Goal: Task Accomplishment & Management: Use online tool/utility

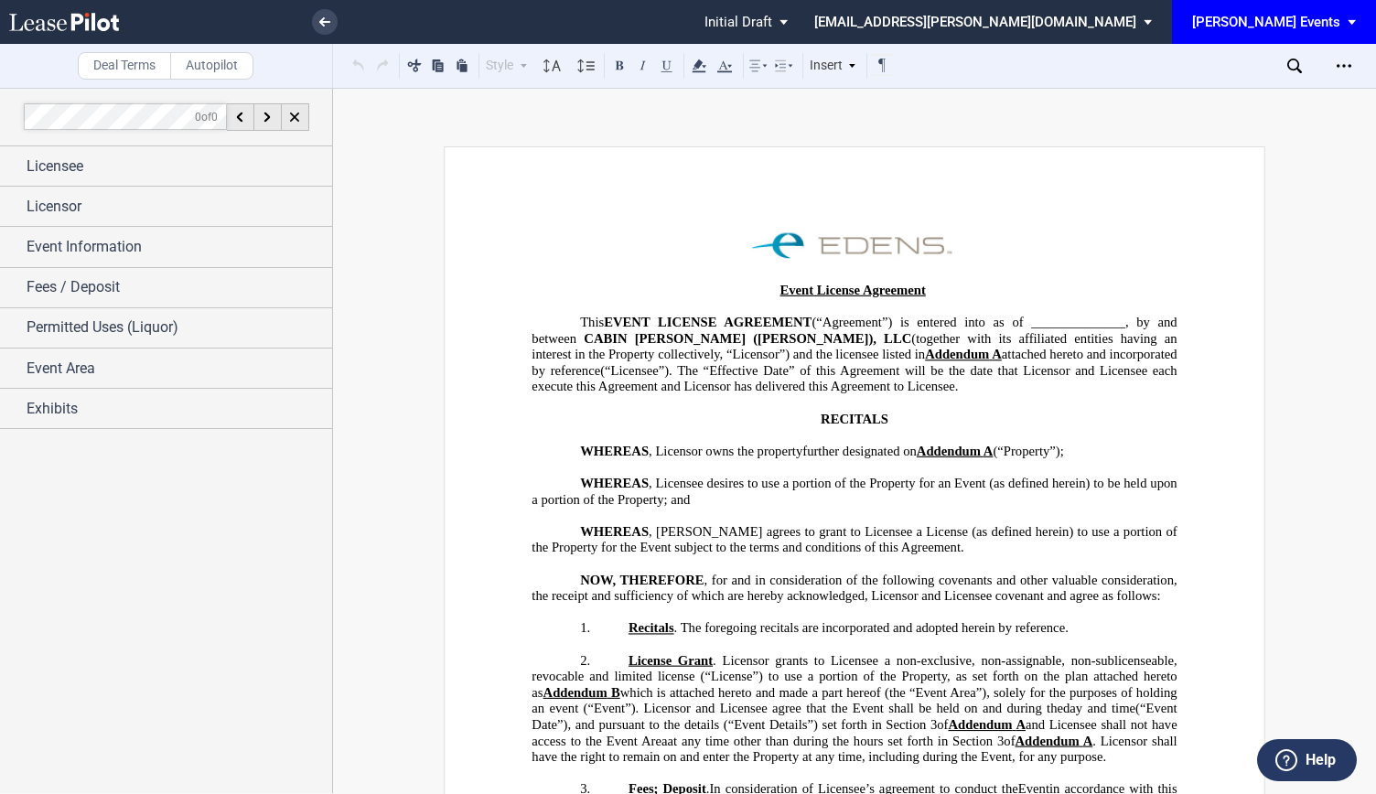
click at [1311, 18] on div "[PERSON_NAME] Events" at bounding box center [1266, 22] width 148 height 16
click at [1280, 48] on div "[PERSON_NAME] Events" at bounding box center [1278, 49] width 139 height 18
click at [1339, 21] on div "[PERSON_NAME] Events" at bounding box center [1266, 22] width 148 height 16
click at [1266, 37] on md-option "[PERSON_NAME] Events" at bounding box center [1281, 49] width 174 height 29
click at [1167, 18] on md-select "kgilbride@edens.com Change Password 2-Factor Authentication Sign Out" at bounding box center [989, 20] width 355 height 41
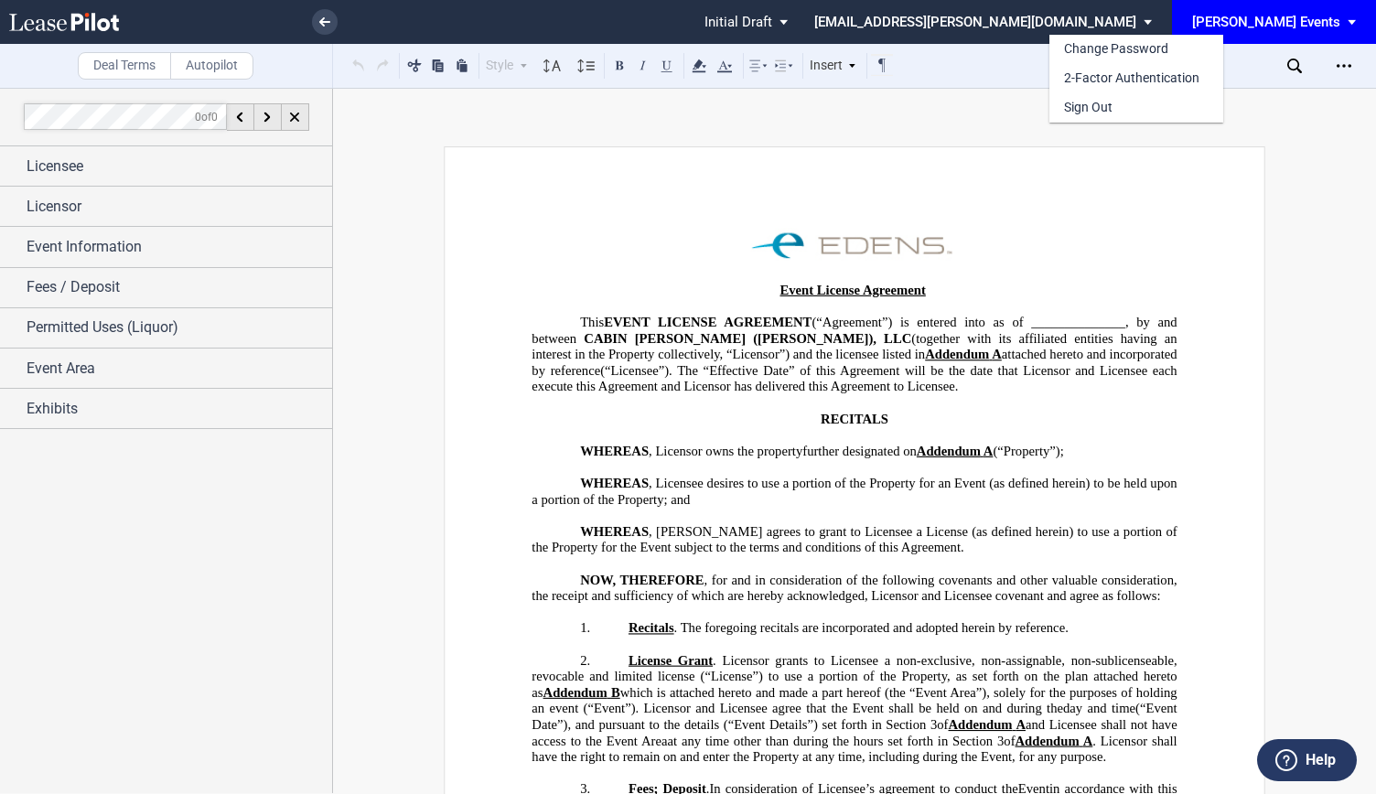
click at [1308, 23] on md-backdrop at bounding box center [688, 397] width 1376 height 794
click at [1308, 23] on div "[PERSON_NAME] Events" at bounding box center [1266, 22] width 148 height 16
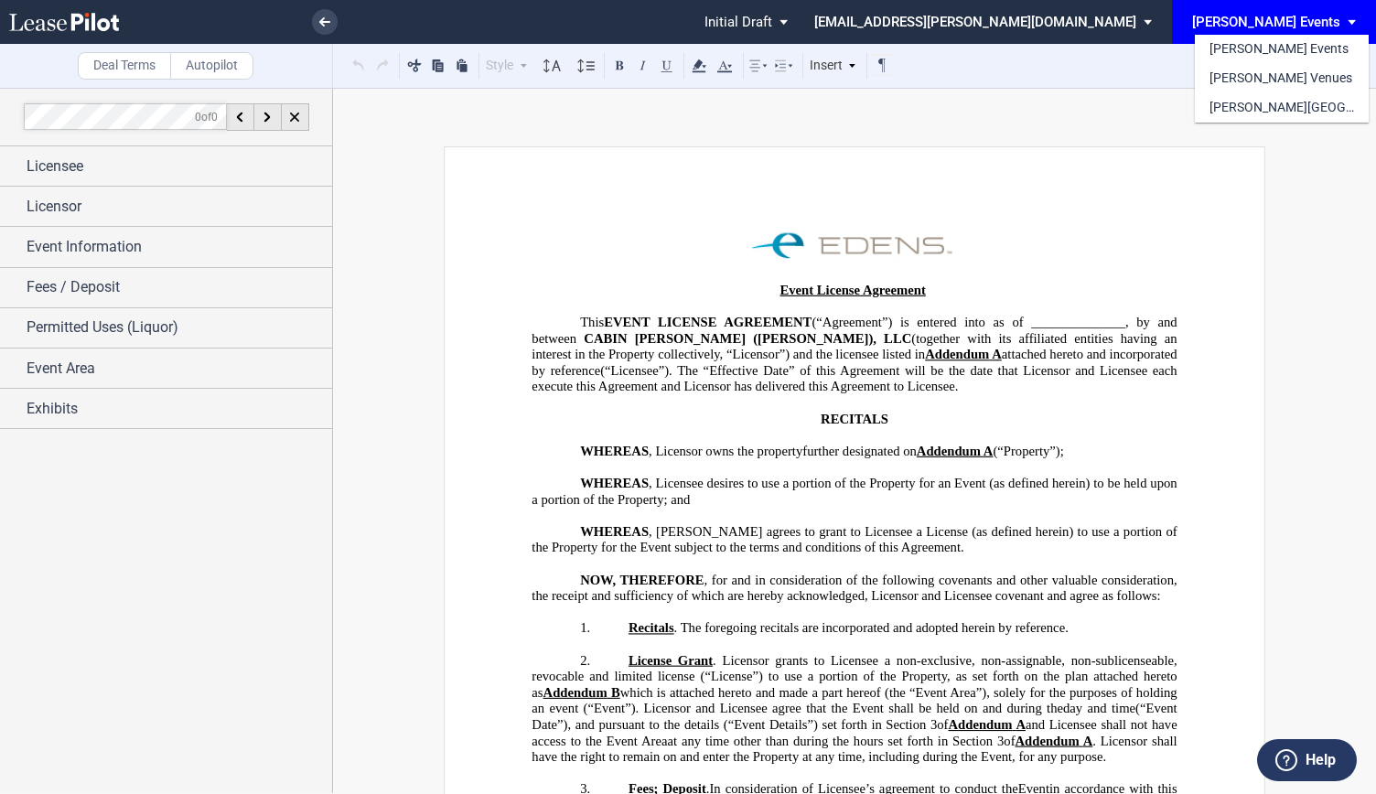
click at [323, 13] on md-backdrop at bounding box center [688, 397] width 1376 height 794
click at [322, 23] on use at bounding box center [324, 21] width 11 height 9
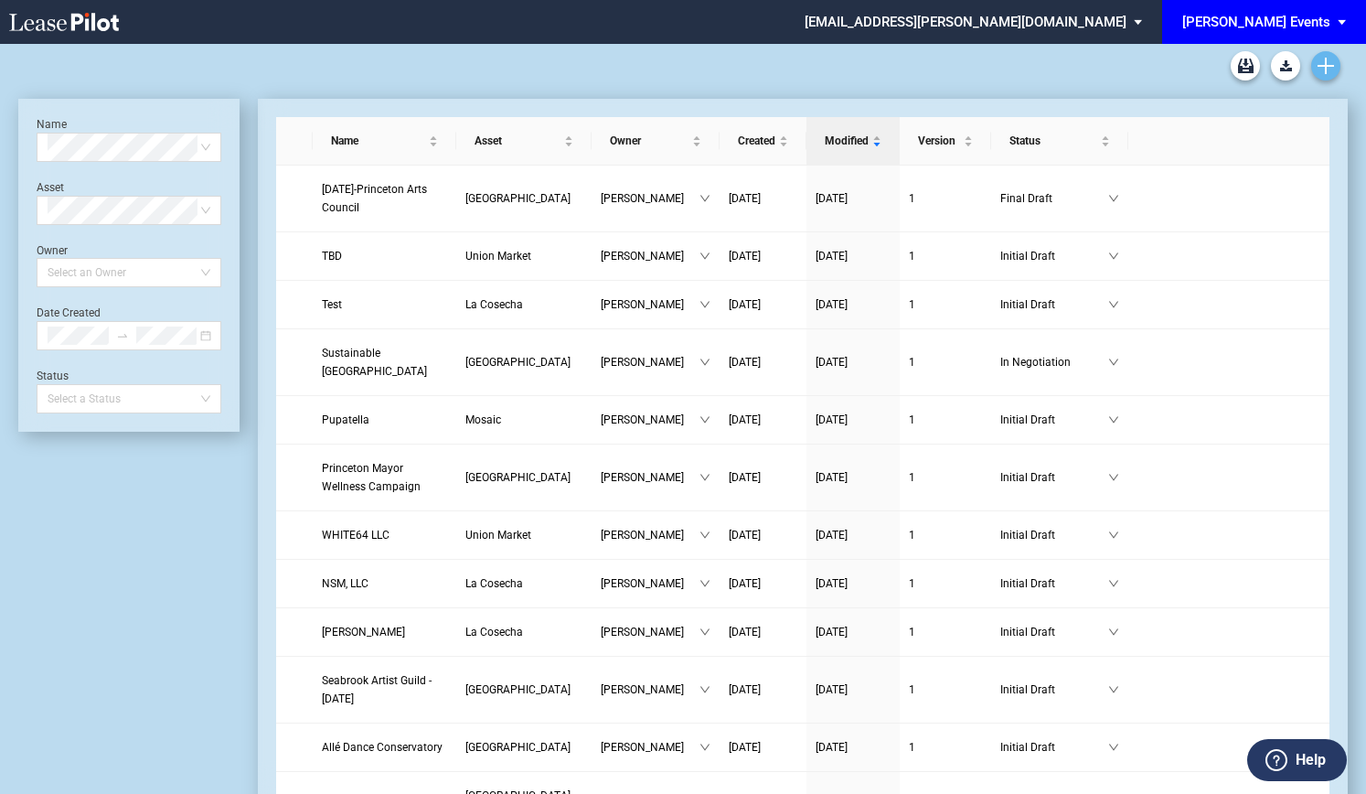
click at [1319, 76] on link "Create new document" at bounding box center [1326, 65] width 29 height 29
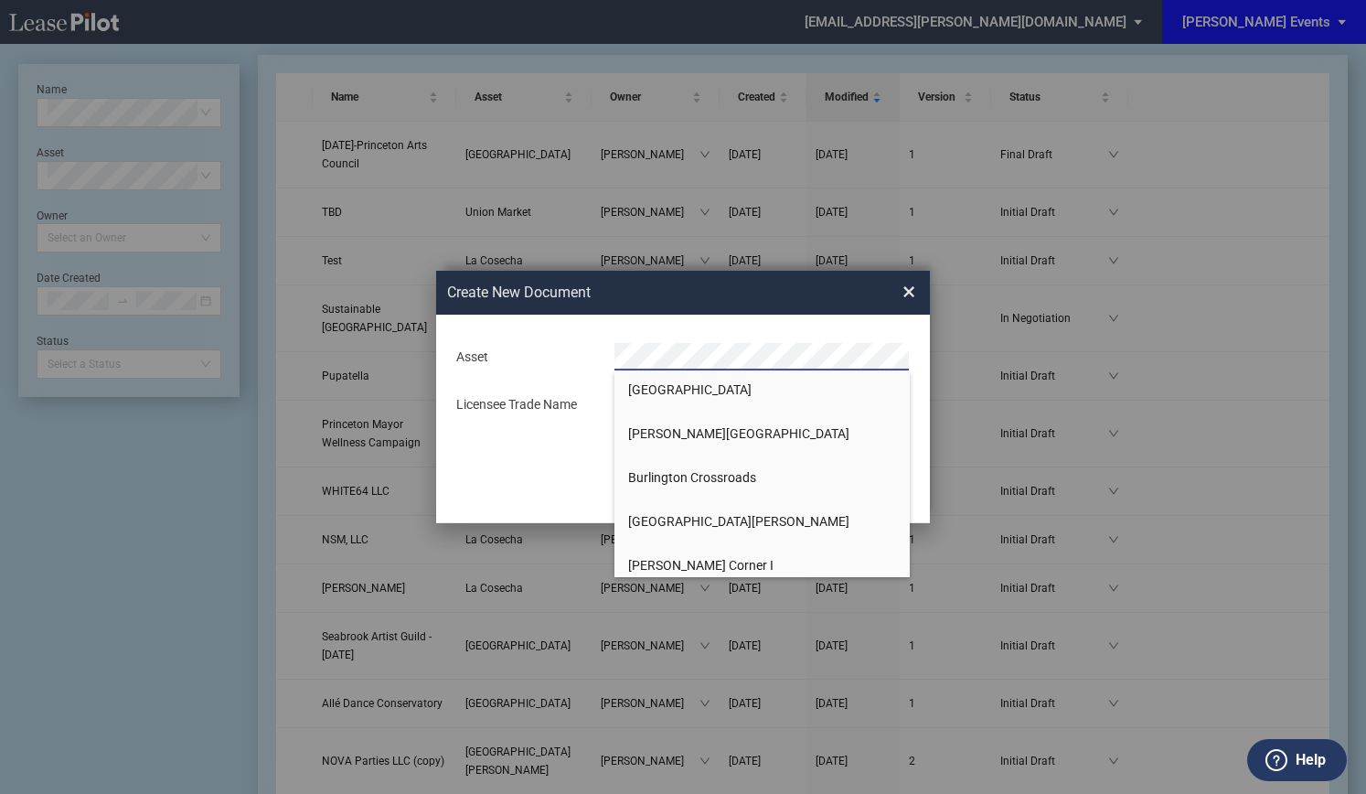
scroll to position [91, 0]
